Goal: Complete application form: Complete application form

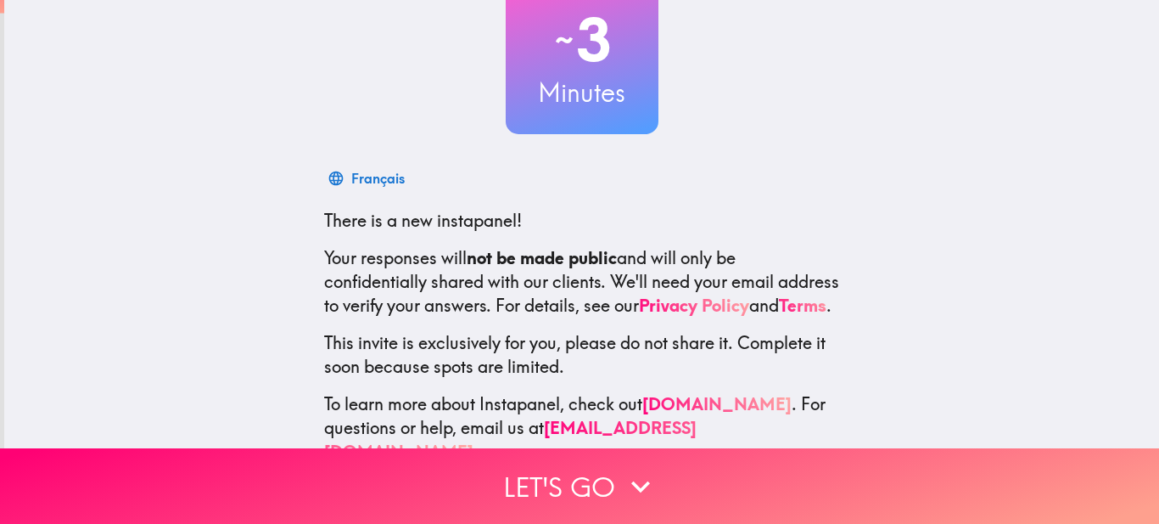
scroll to position [184, 0]
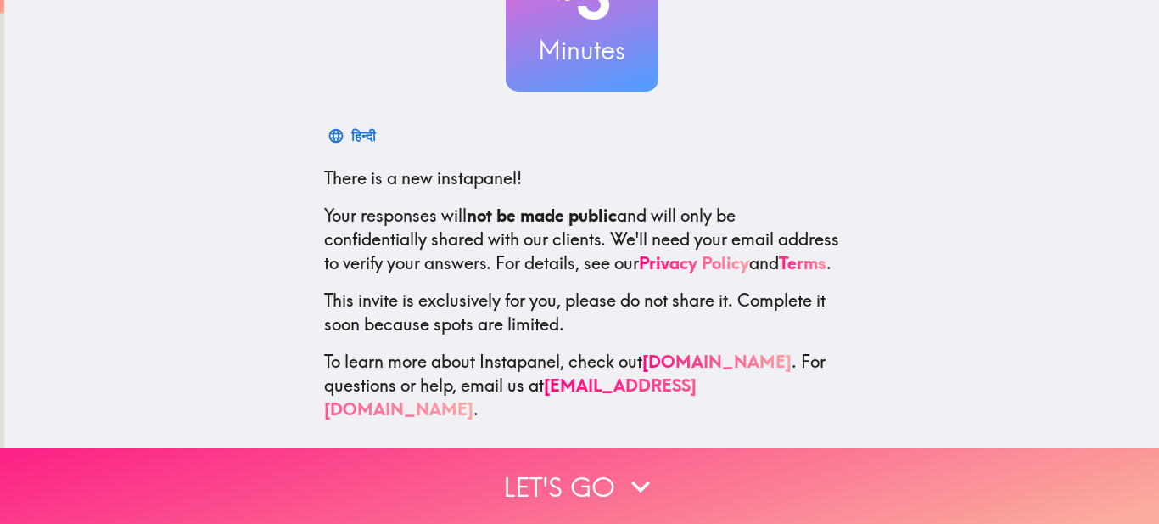
click at [599, 466] on button "Let's go" at bounding box center [579, 486] width 1159 height 76
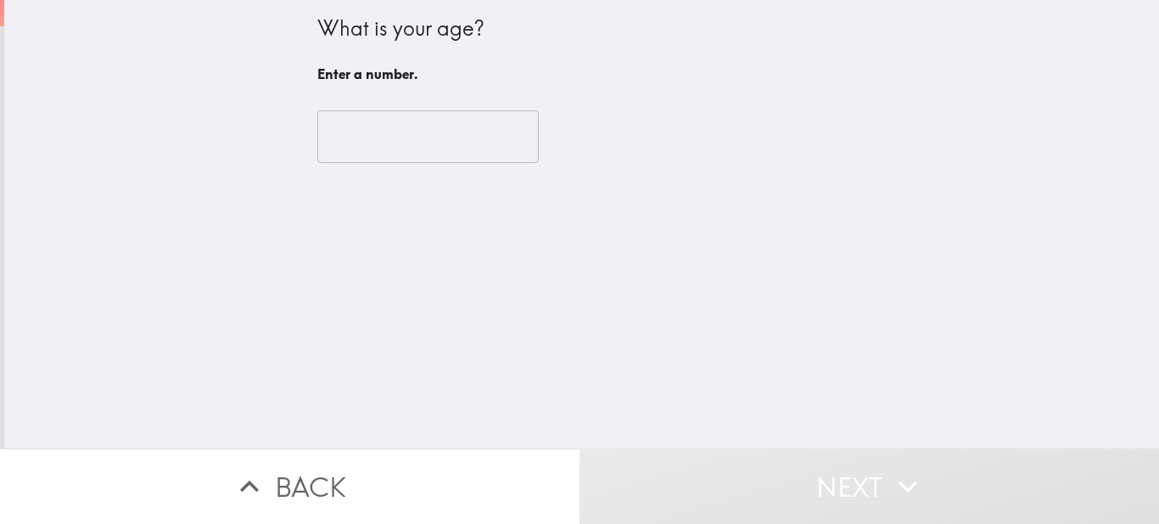
click at [377, 140] on input "number" at bounding box center [427, 136] width 221 height 53
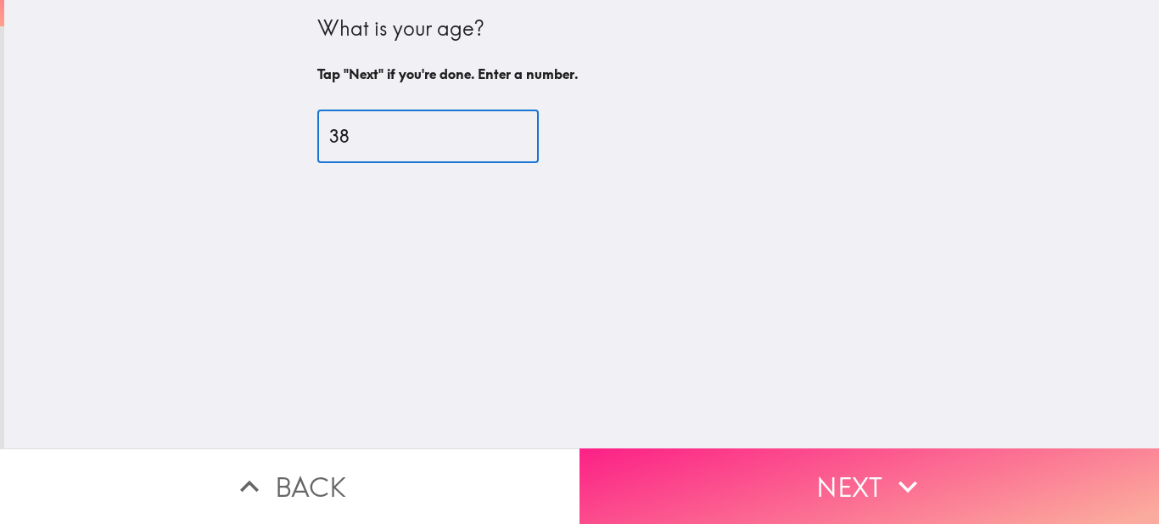
type input "38"
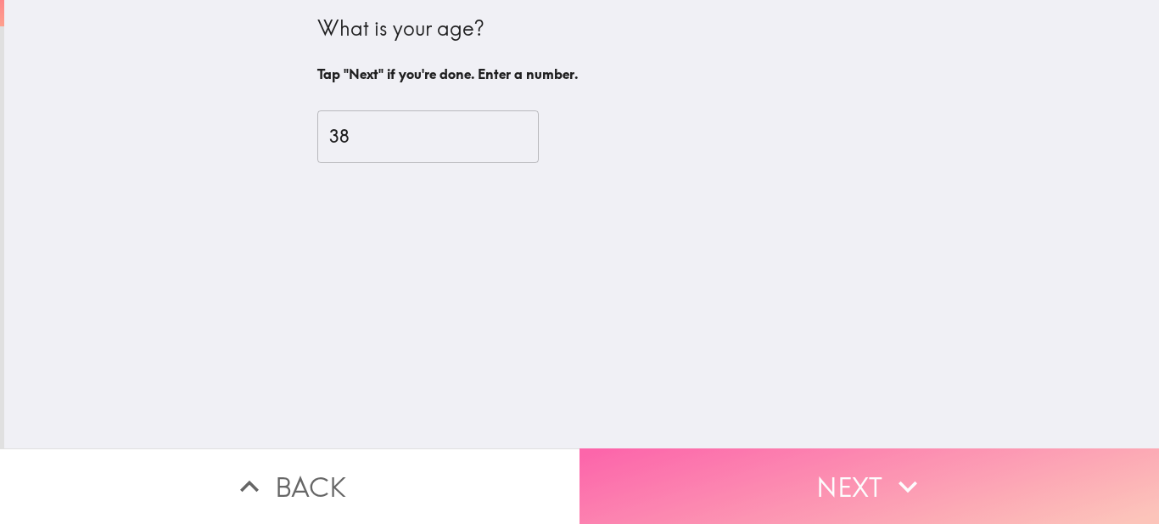
click at [816, 458] on button "Next" at bounding box center [870, 486] width 580 height 76
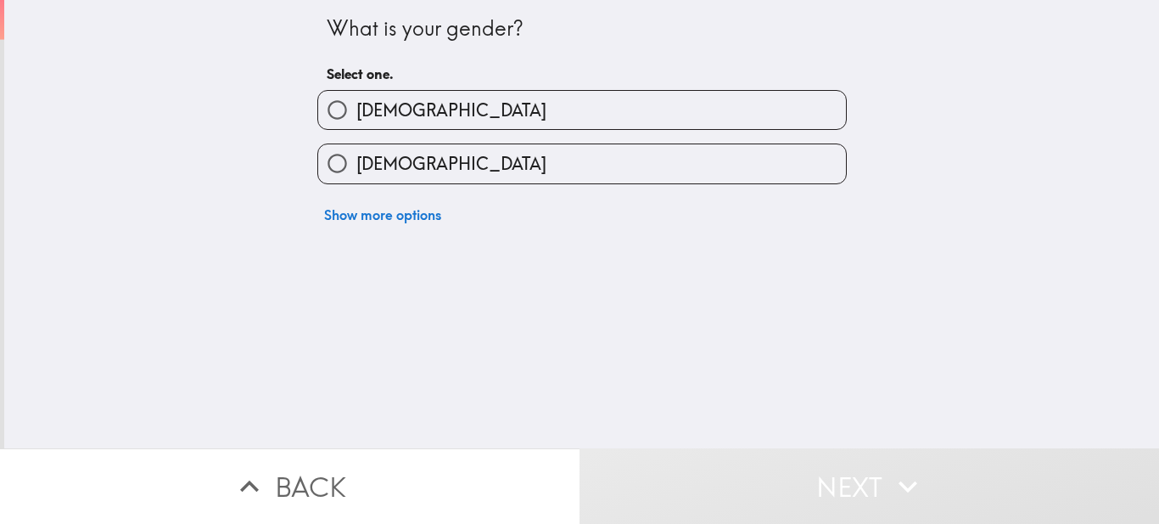
click at [356, 172] on span "[DEMOGRAPHIC_DATA]" at bounding box center [451, 164] width 190 height 24
click at [356, 172] on input "[DEMOGRAPHIC_DATA]" at bounding box center [337, 163] width 38 height 38
radio input "true"
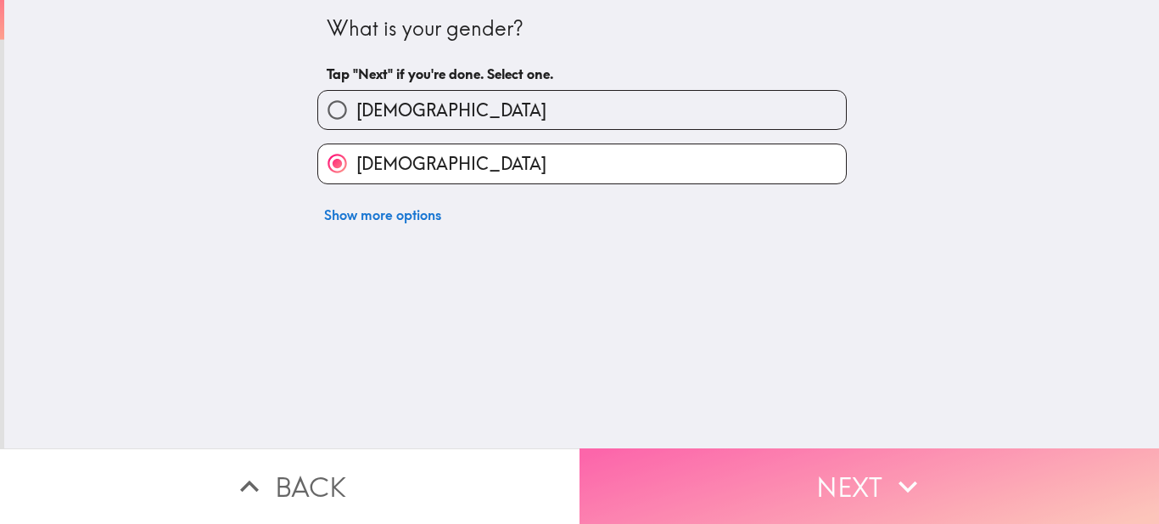
click at [849, 474] on button "Next" at bounding box center [870, 486] width 580 height 76
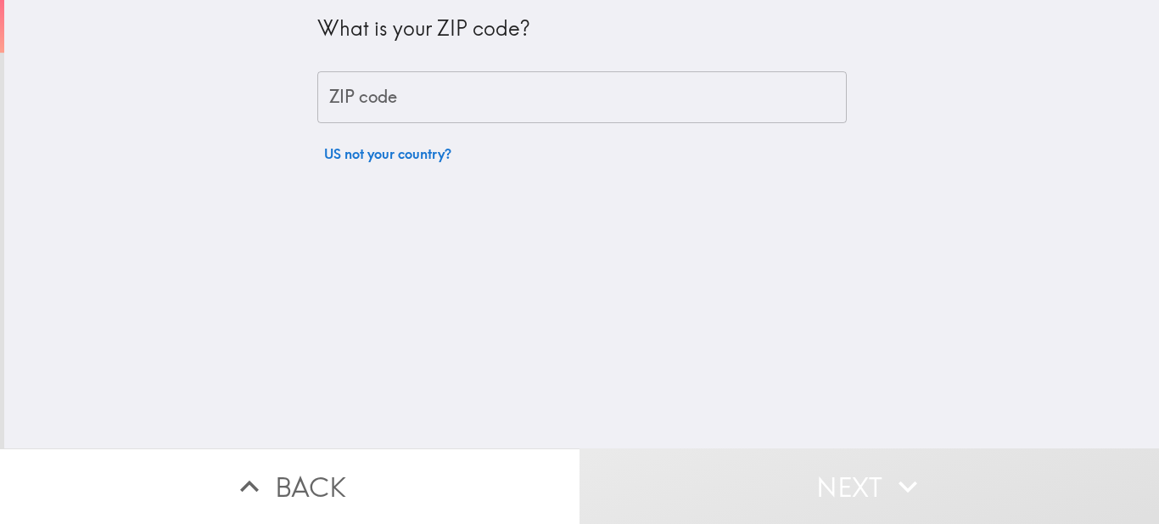
click at [396, 99] on input "ZIP code" at bounding box center [582, 97] width 530 height 53
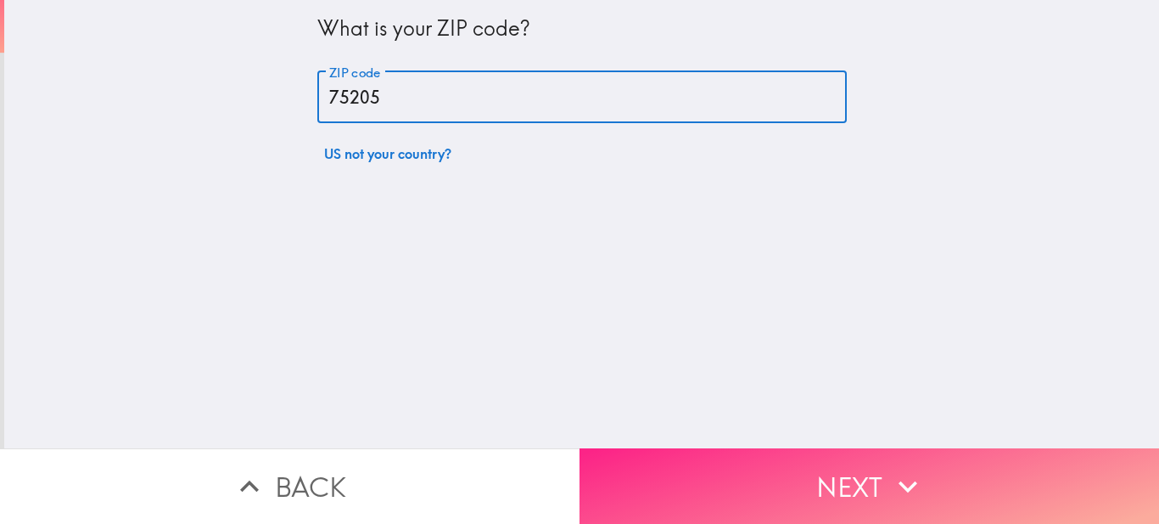
type input "75205"
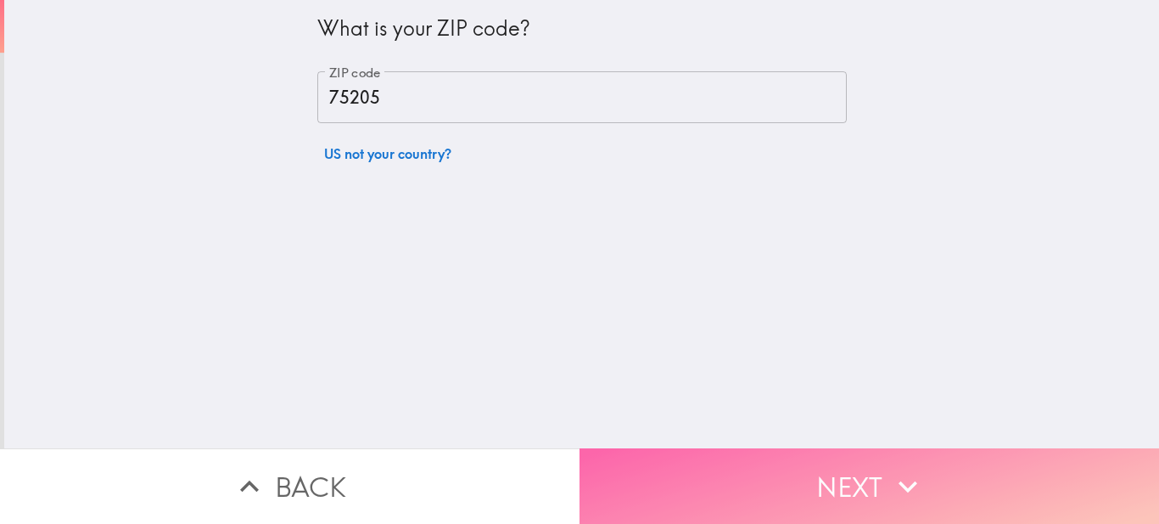
click at [956, 461] on button "Next" at bounding box center [870, 486] width 580 height 76
